Goal: Navigation & Orientation: Find specific page/section

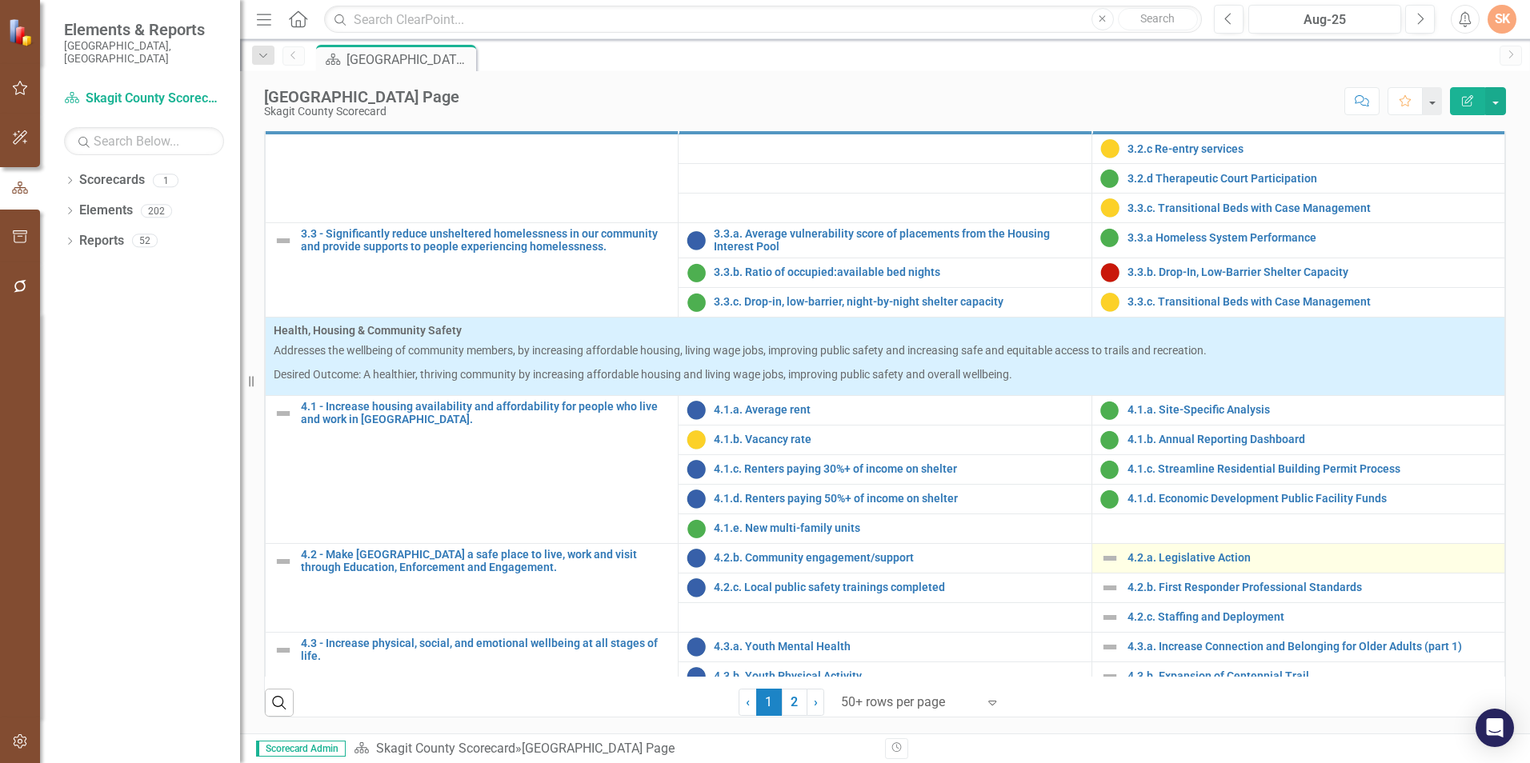
scroll to position [1408, 0]
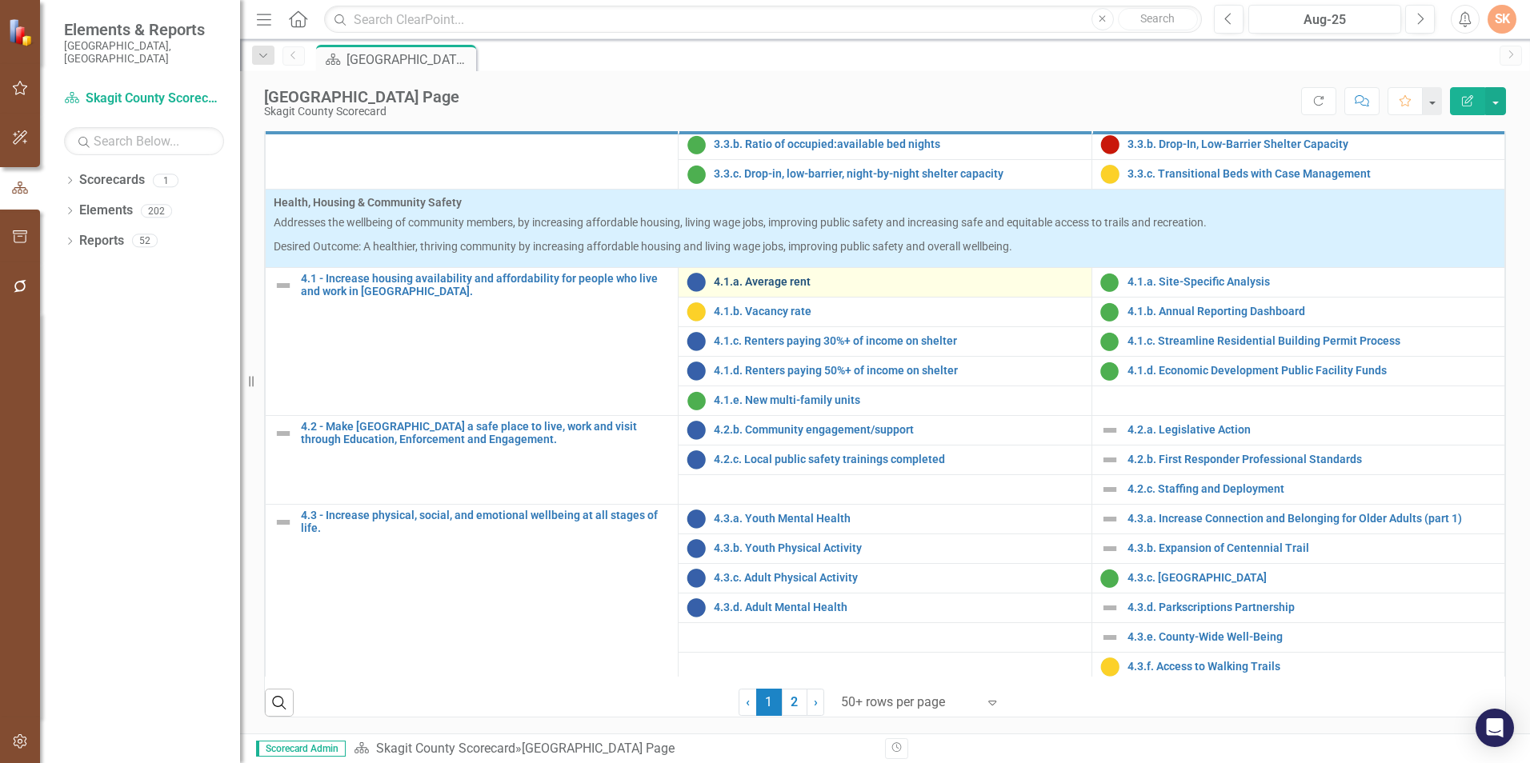
click at [752, 276] on link "4.1.a. Average rent" at bounding box center [898, 282] width 369 height 12
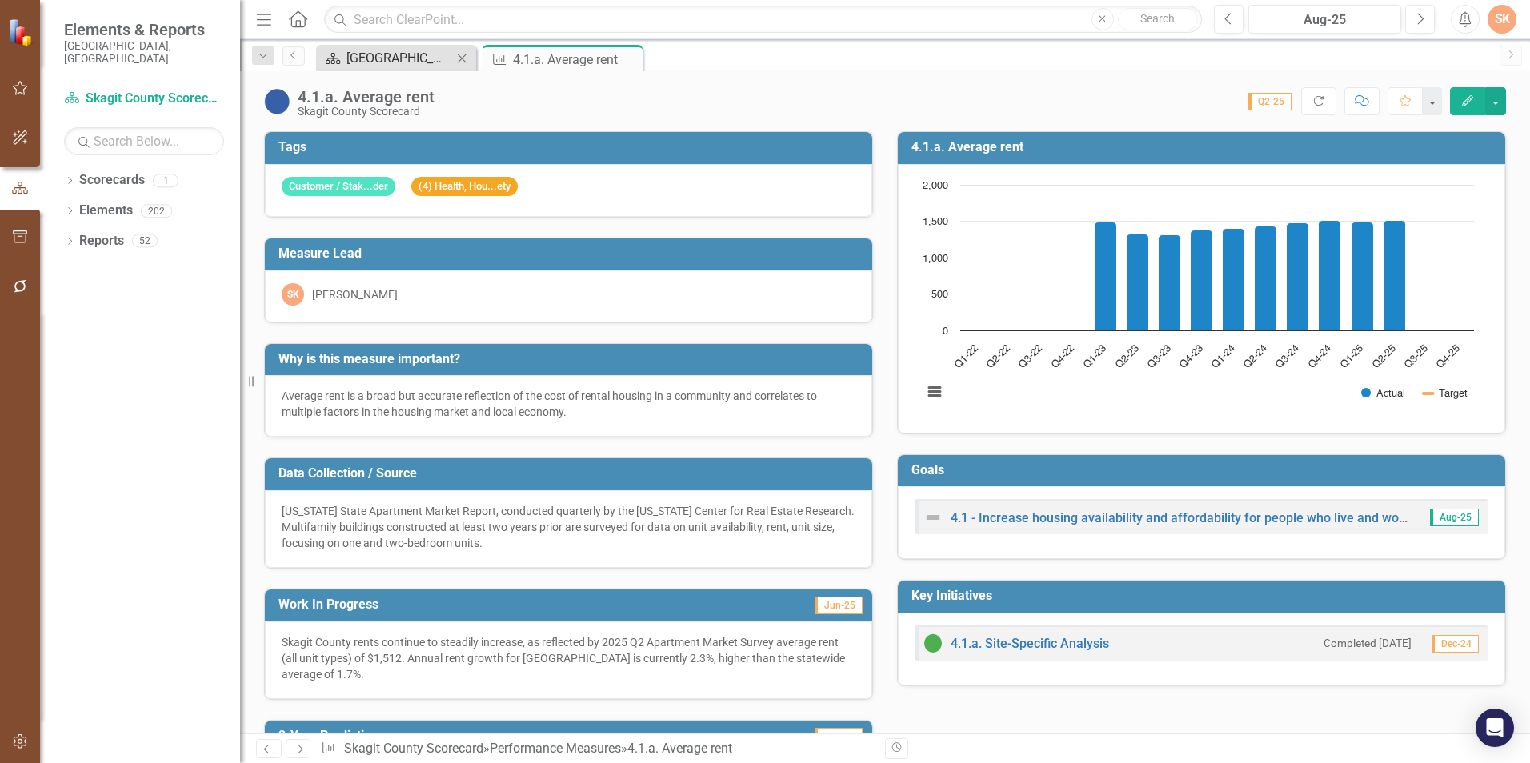
click at [386, 59] on div "[GEOGRAPHIC_DATA] Page" at bounding box center [399, 58] width 106 height 20
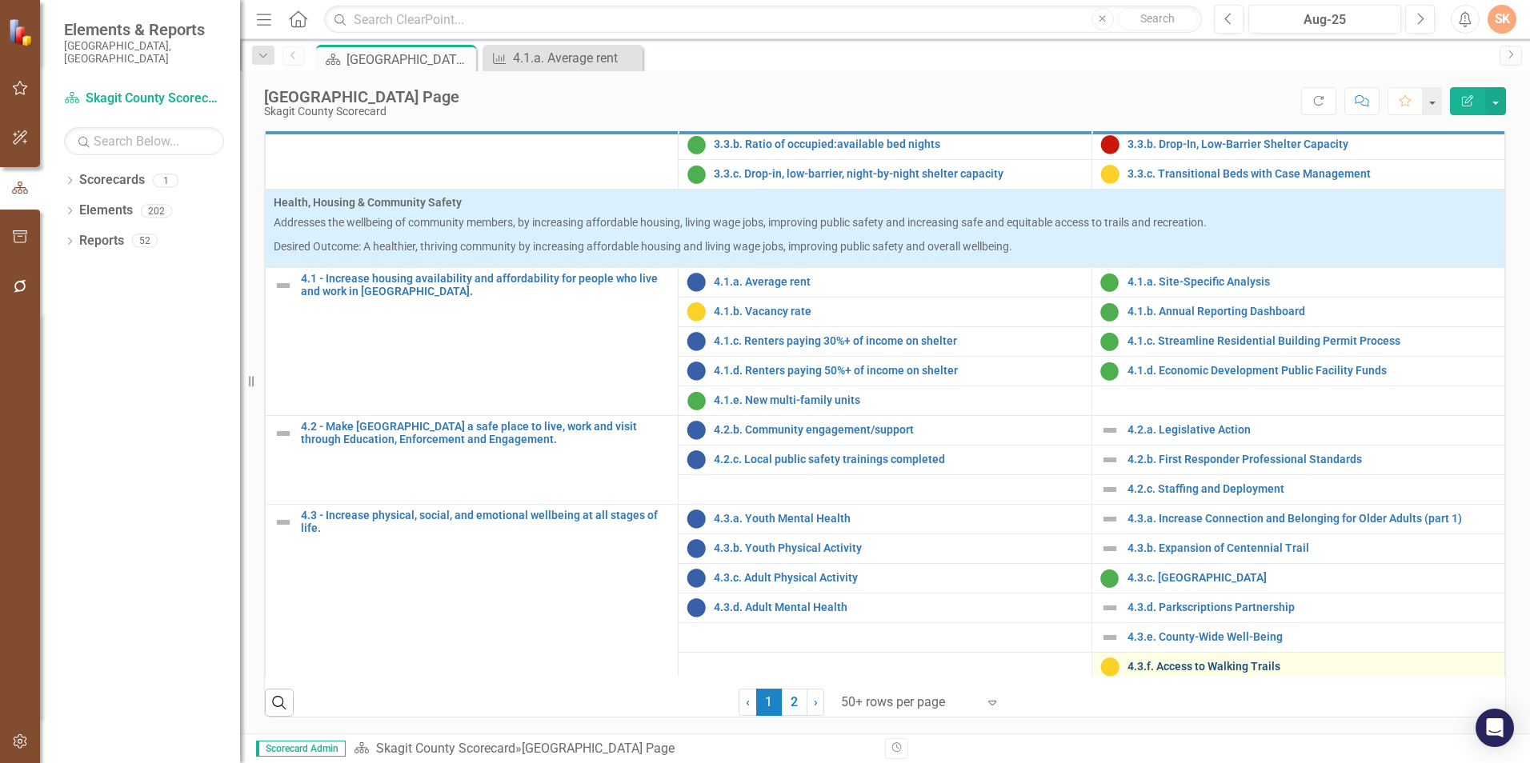
scroll to position [640, 0]
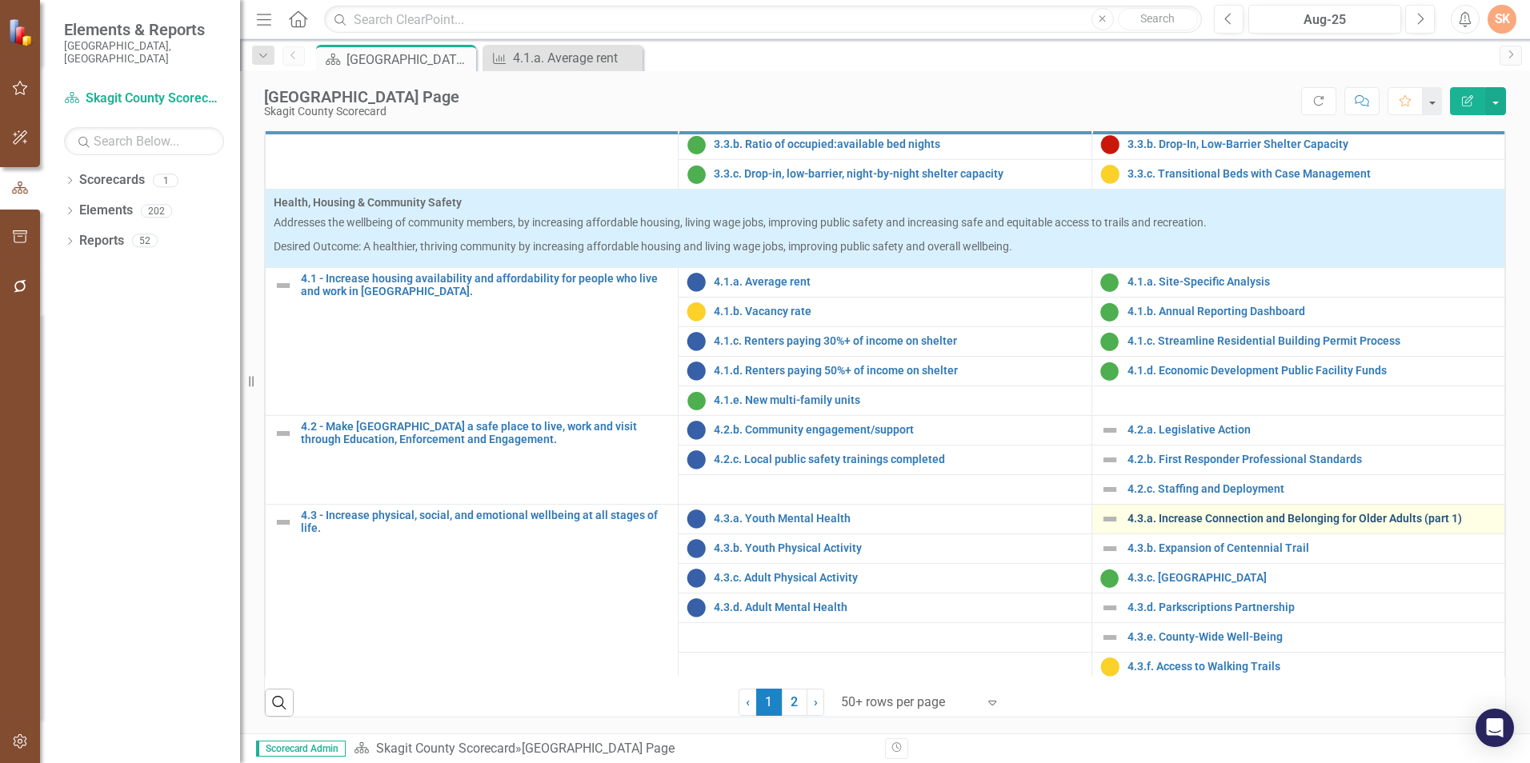
click at [1219, 519] on link "4.3.a. Increase Connection and Belonging for Older Adults (part 1)" at bounding box center [1311, 519] width 369 height 12
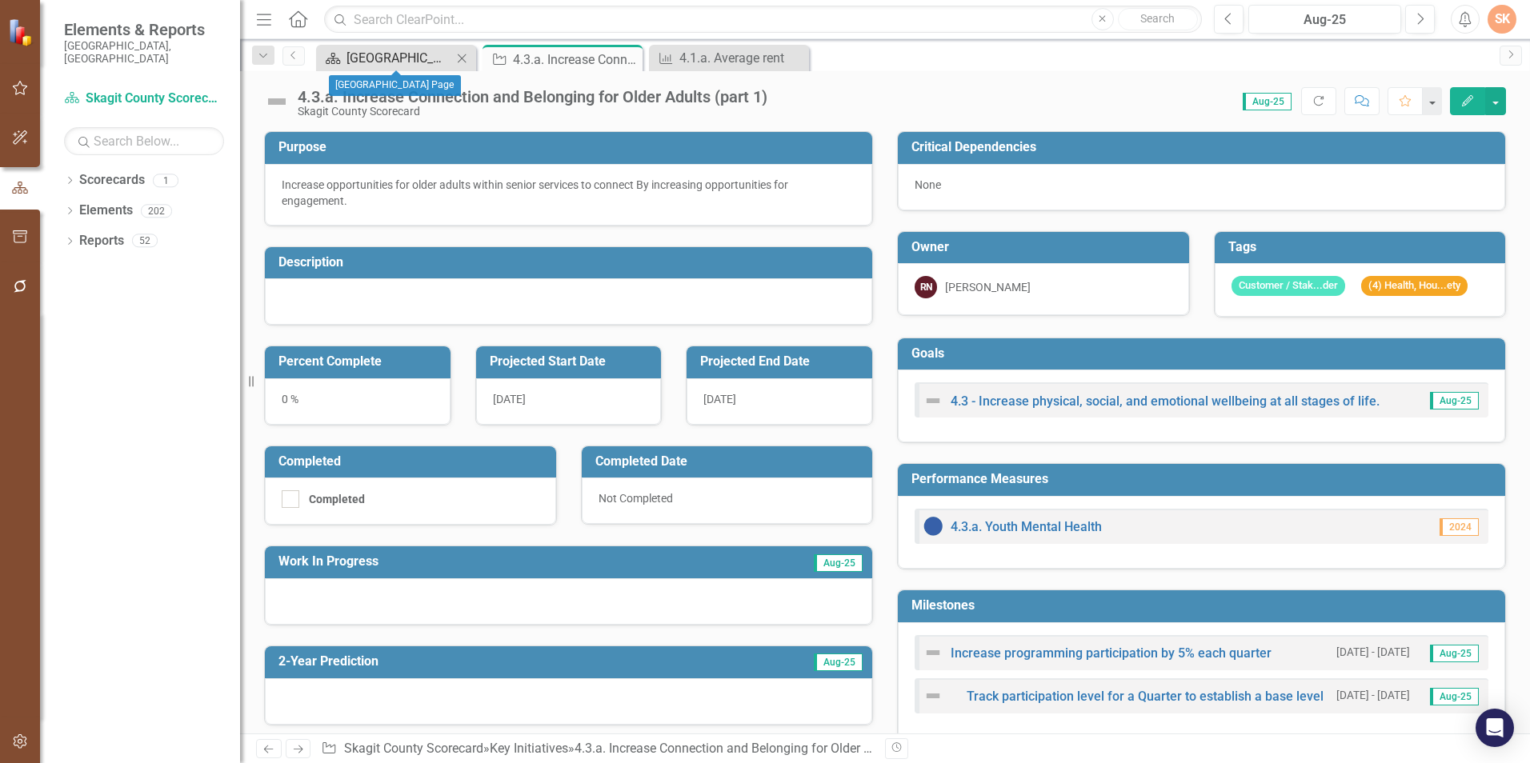
click at [426, 59] on div "[GEOGRAPHIC_DATA] Page" at bounding box center [399, 58] width 106 height 20
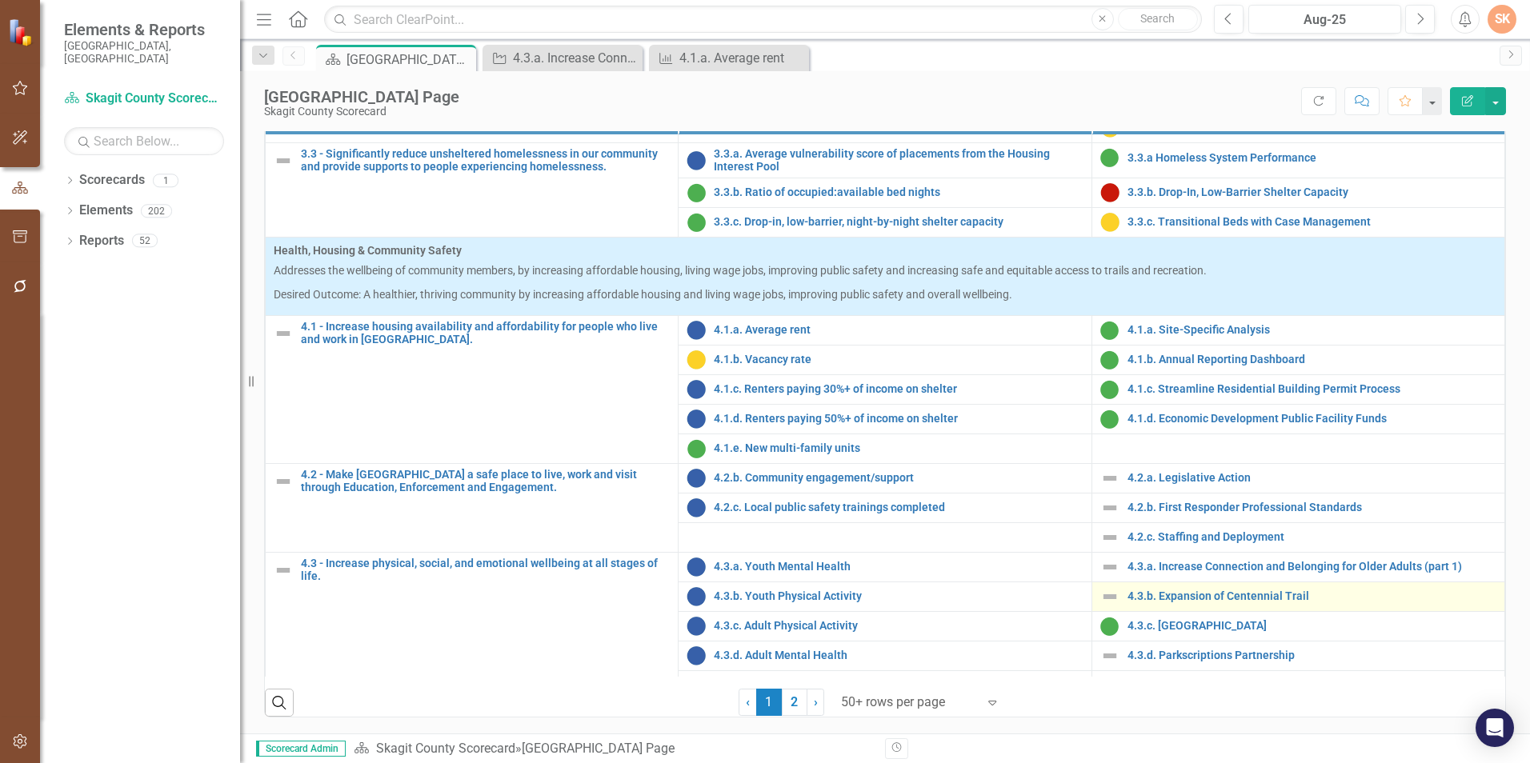
scroll to position [1408, 0]
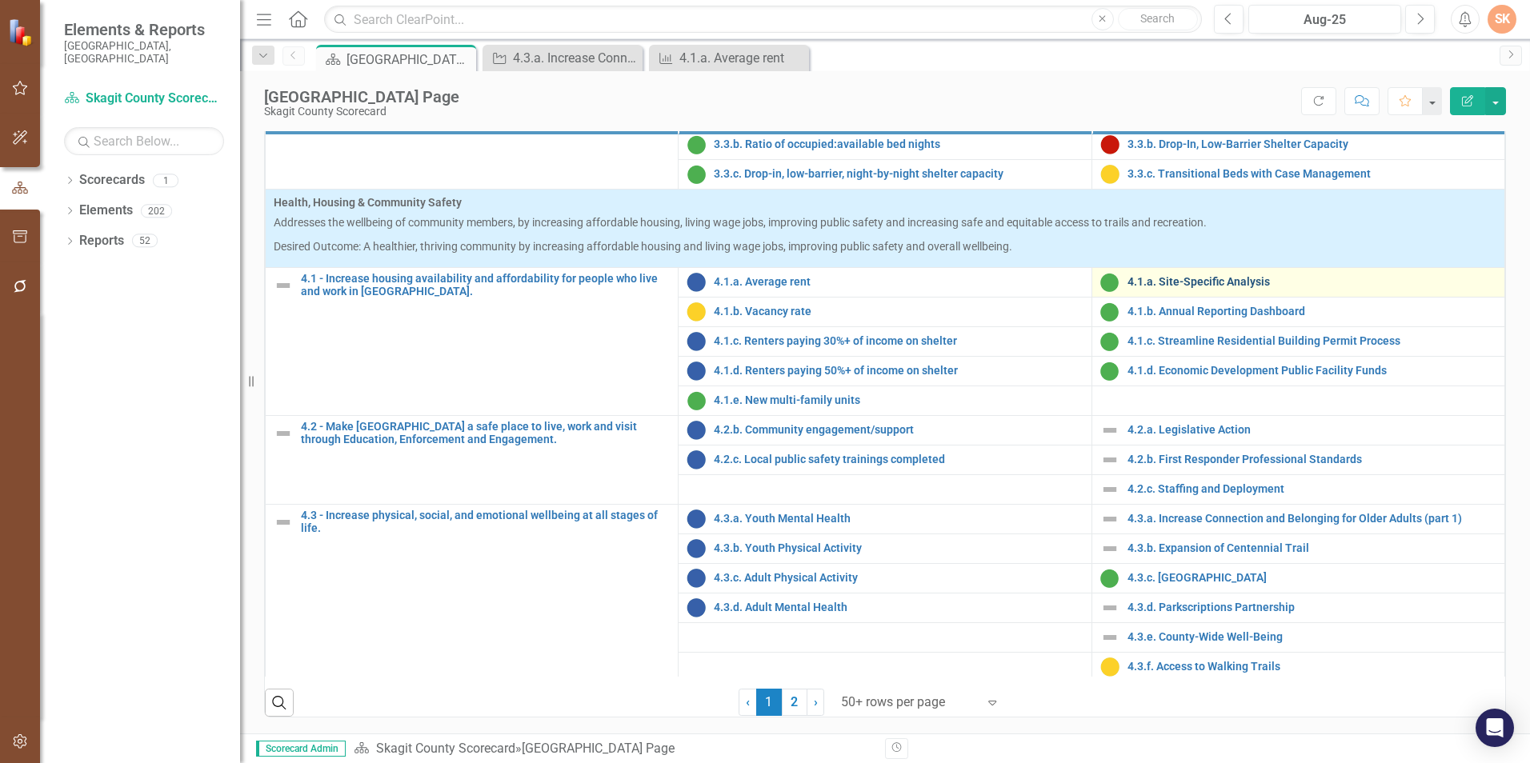
click at [1144, 276] on link "4.1.a. Site-Specific Analysis" at bounding box center [1311, 282] width 369 height 12
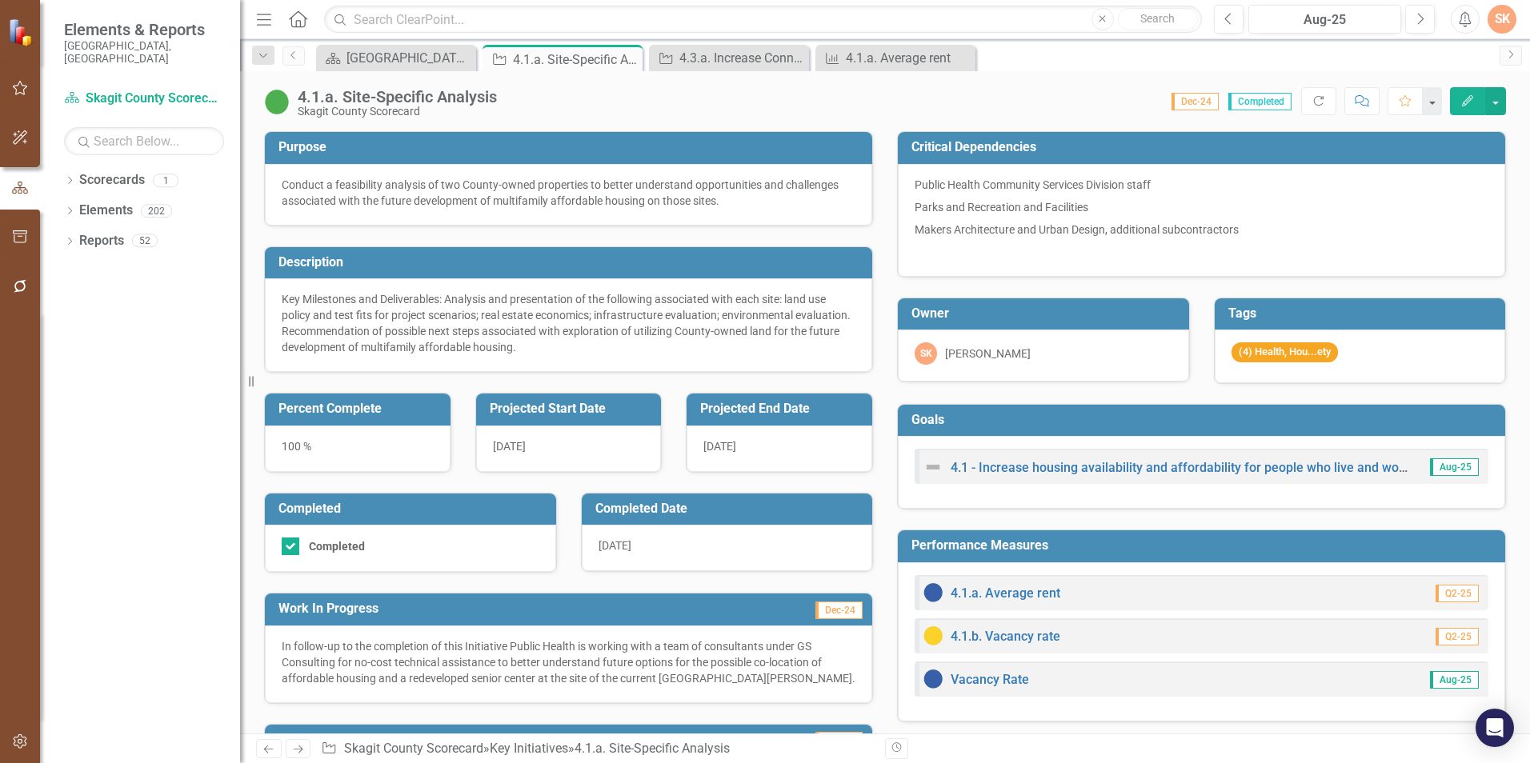
click at [378, 106] on div "Skagit County Scorecard" at bounding box center [397, 112] width 199 height 12
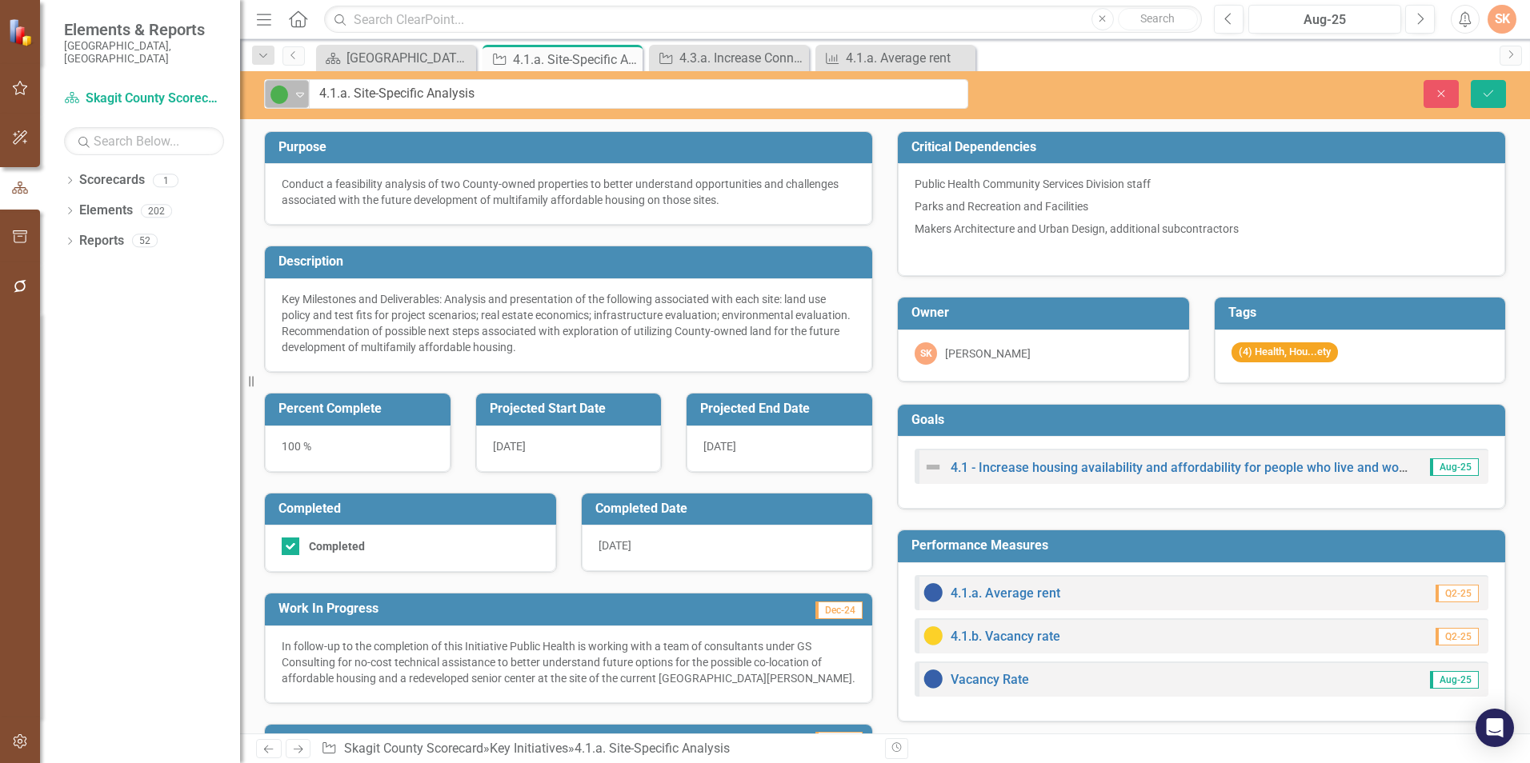
click at [299, 94] on icon "Expand" at bounding box center [300, 94] width 16 height 13
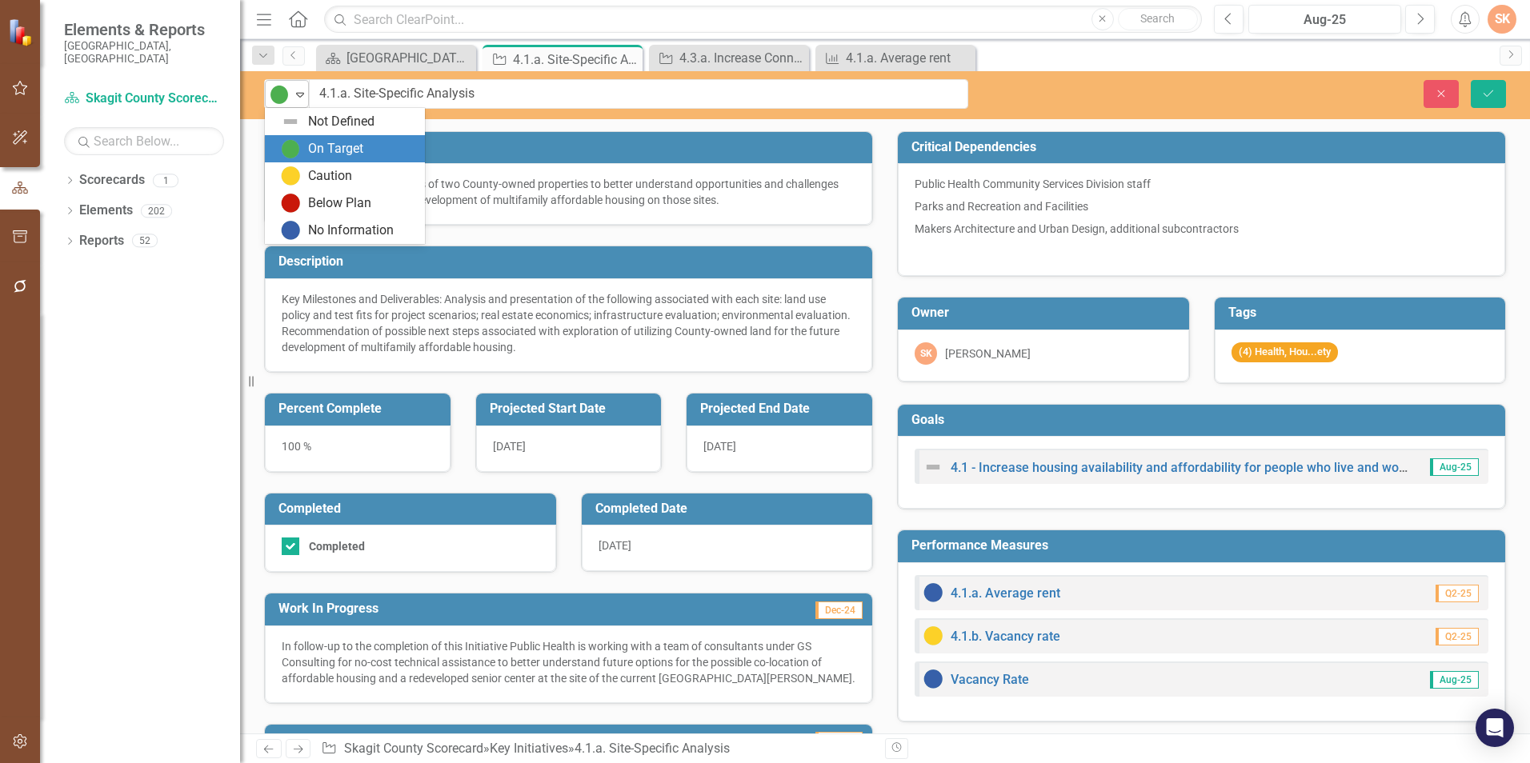
click at [299, 94] on icon "Expand" at bounding box center [300, 94] width 16 height 13
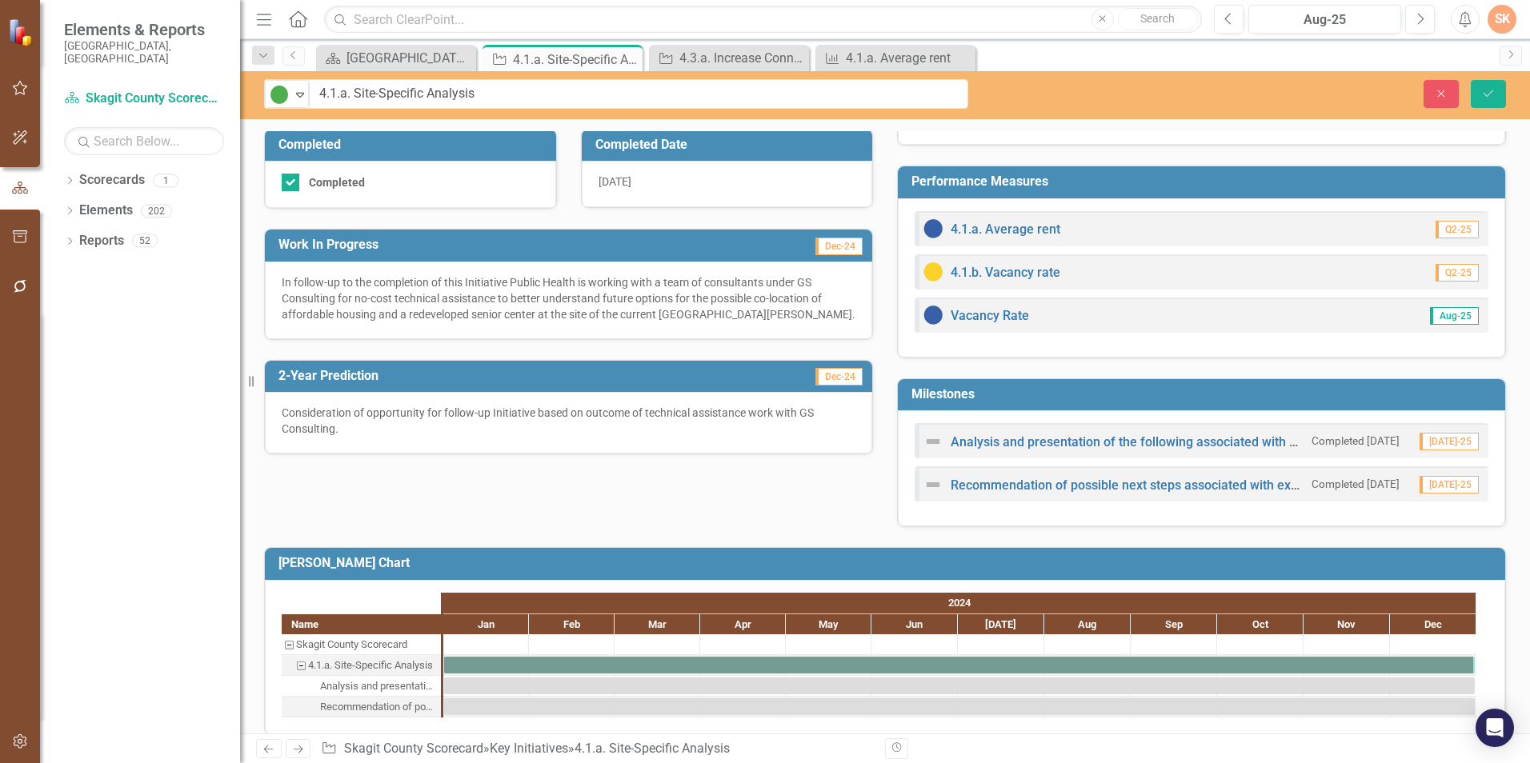
scroll to position [382, 0]
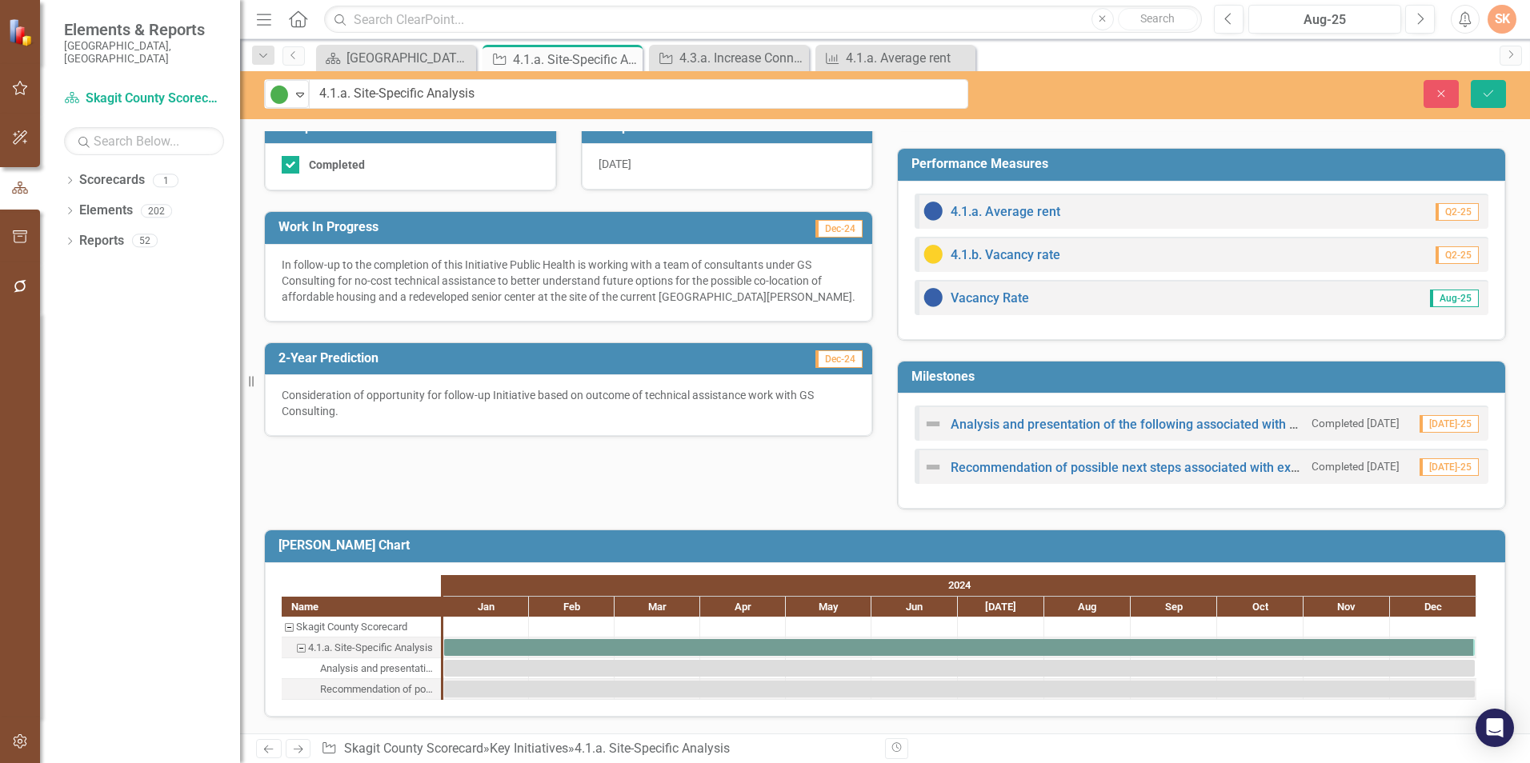
click at [758, 510] on div "[PERSON_NAME] Chart Name Skagit County Scorecard 4.1.a. Site-Specific Analysis …" at bounding box center [885, 614] width 1266 height 208
click at [624, 57] on icon "Close" at bounding box center [627, 59] width 16 height 13
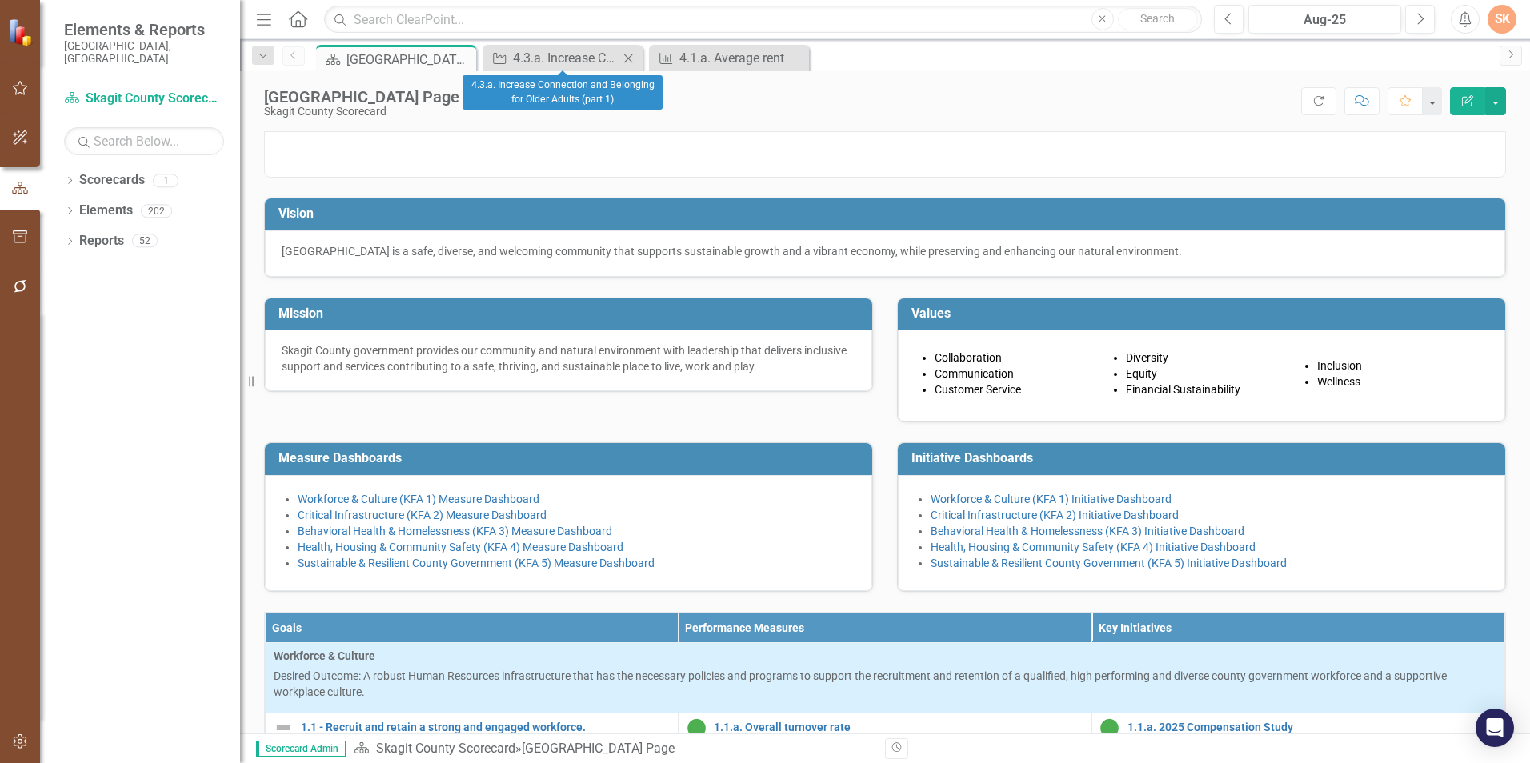
click at [630, 57] on icon at bounding box center [628, 58] width 9 height 9
click at [627, 57] on icon at bounding box center [628, 58] width 9 height 9
